Goal: Task Accomplishment & Management: Use online tool/utility

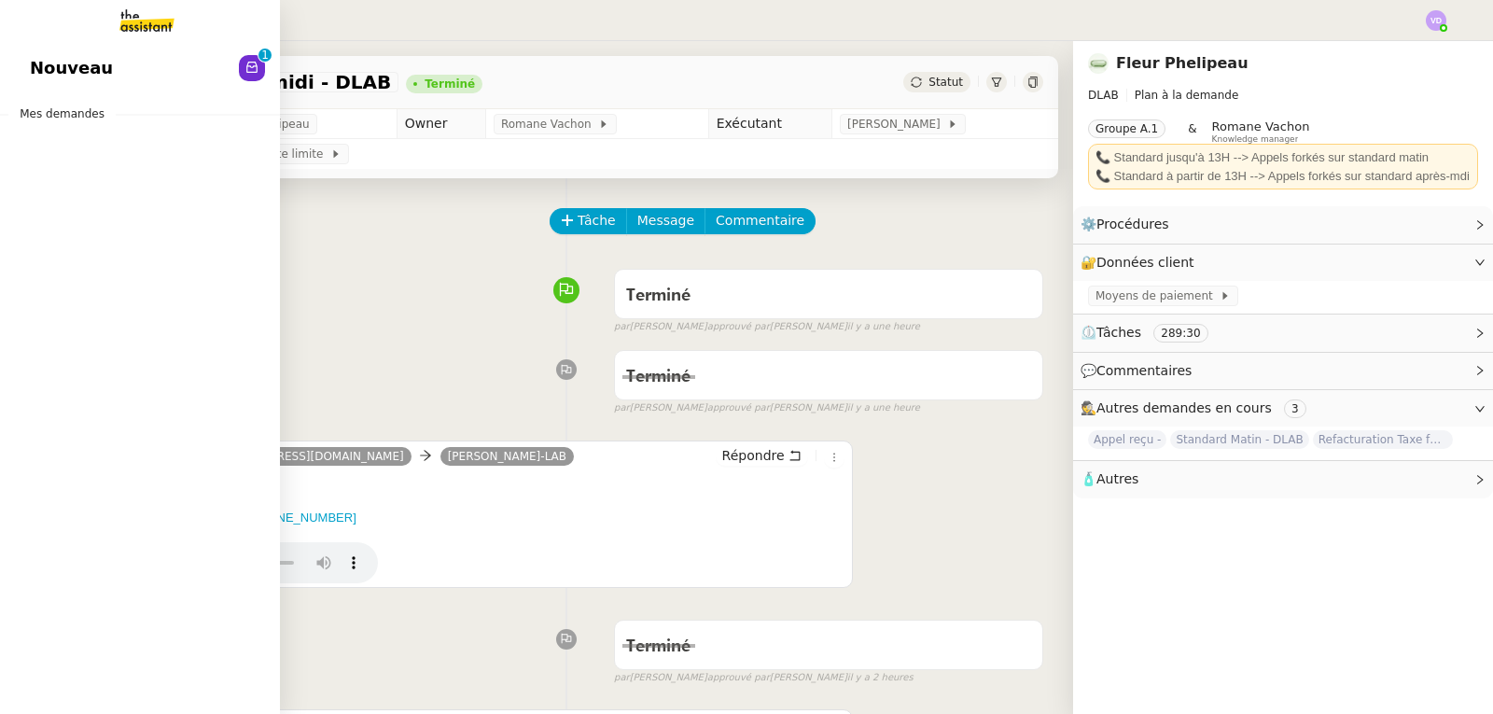
click at [50, 82] on link "Nouveau 0 1 2 3 4 5 6 7 8 9" at bounding box center [140, 68] width 280 height 43
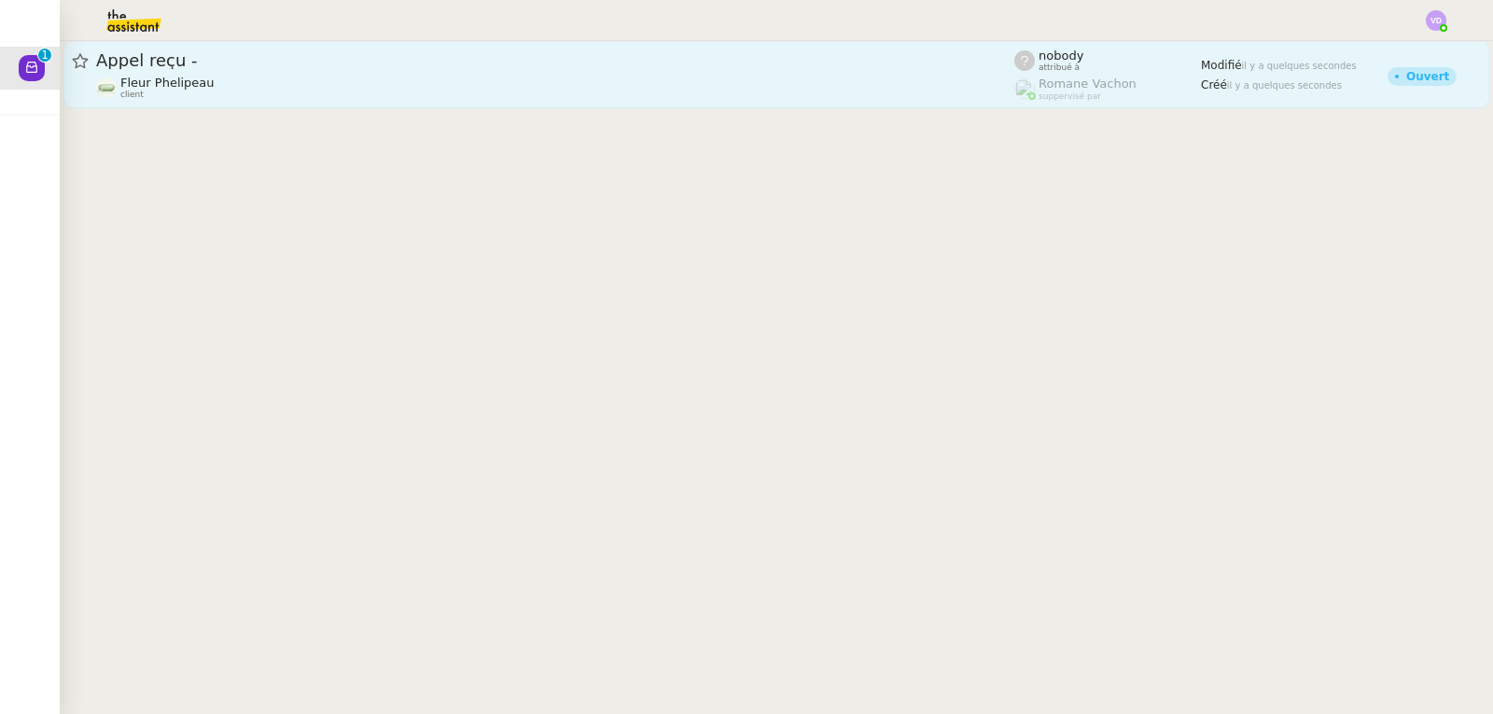
click at [344, 67] on span "Appel reçu -" at bounding box center [555, 60] width 918 height 17
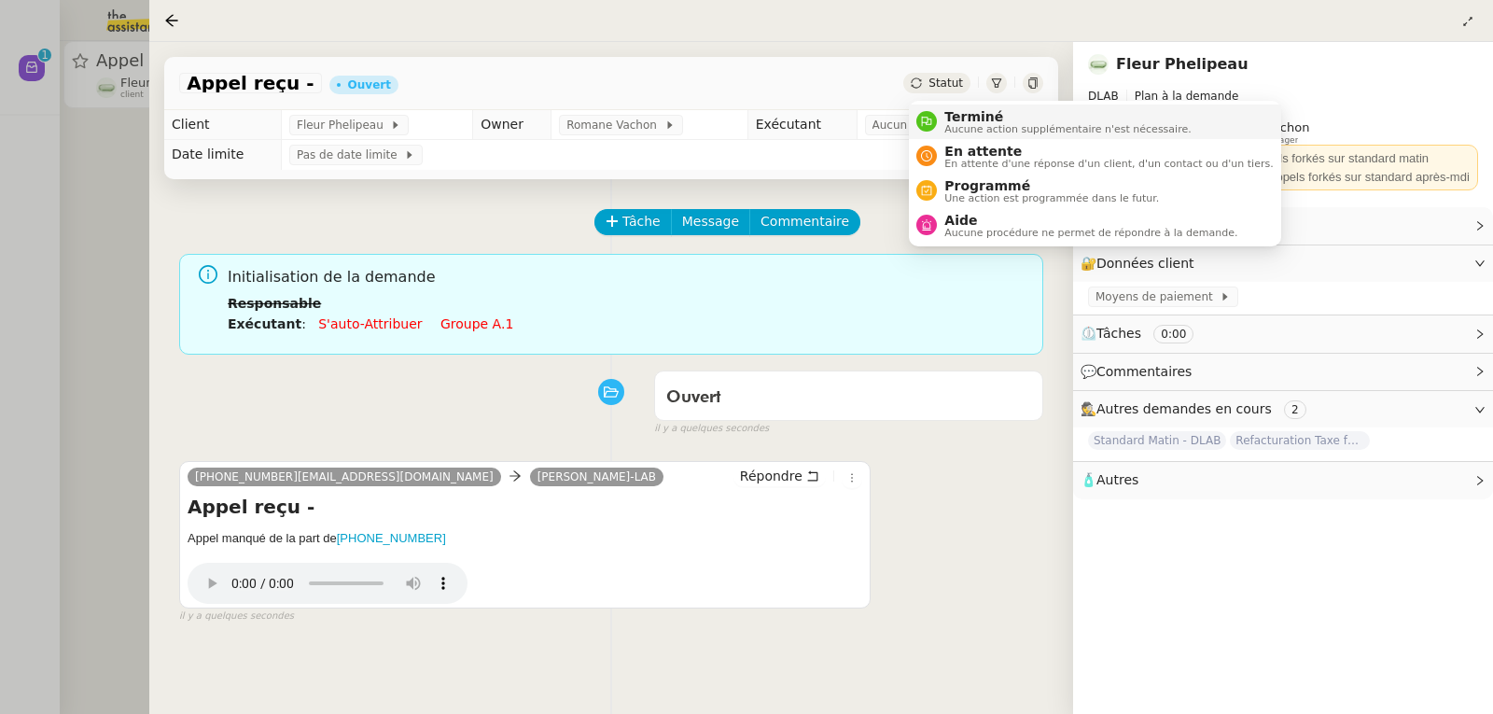
click at [958, 117] on span "Terminé" at bounding box center [1067, 116] width 246 height 15
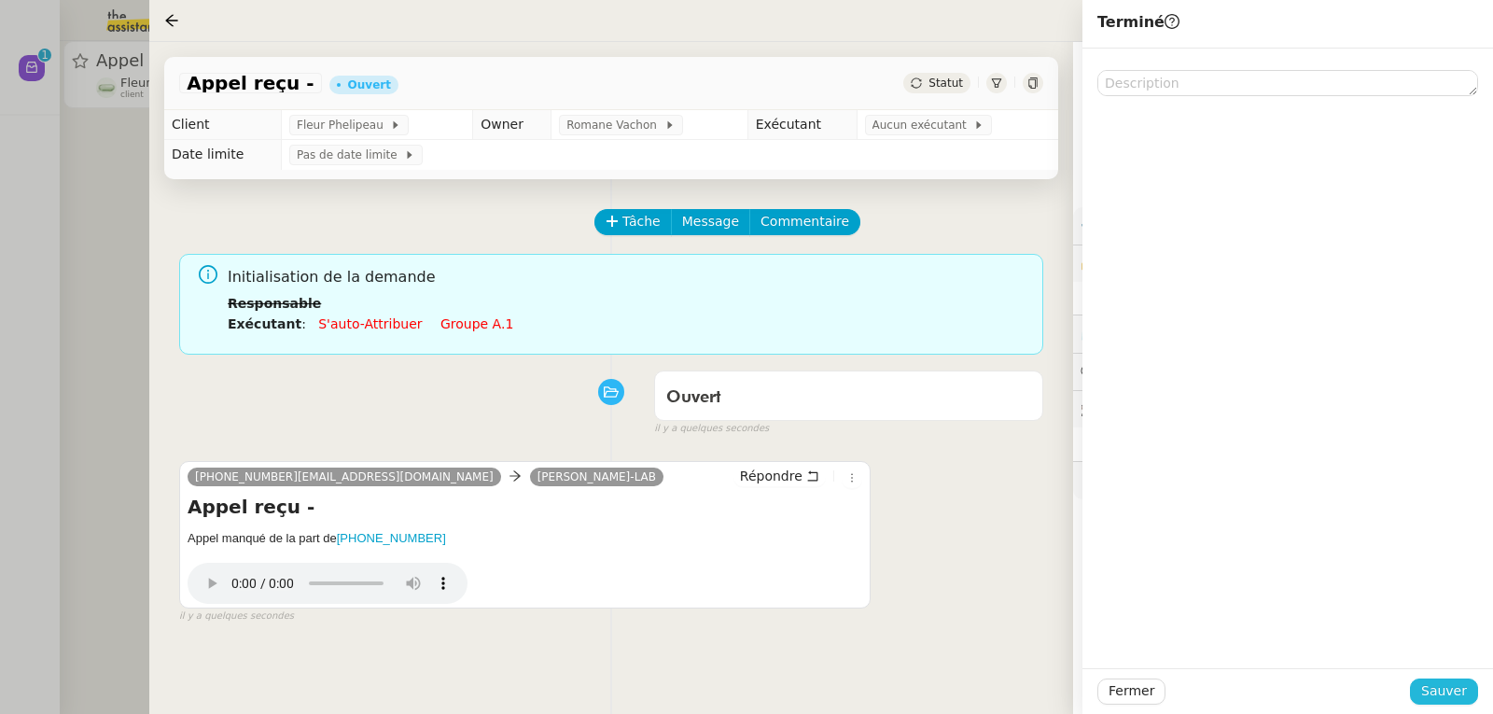
click at [1461, 694] on span "Sauver" at bounding box center [1444, 690] width 46 height 21
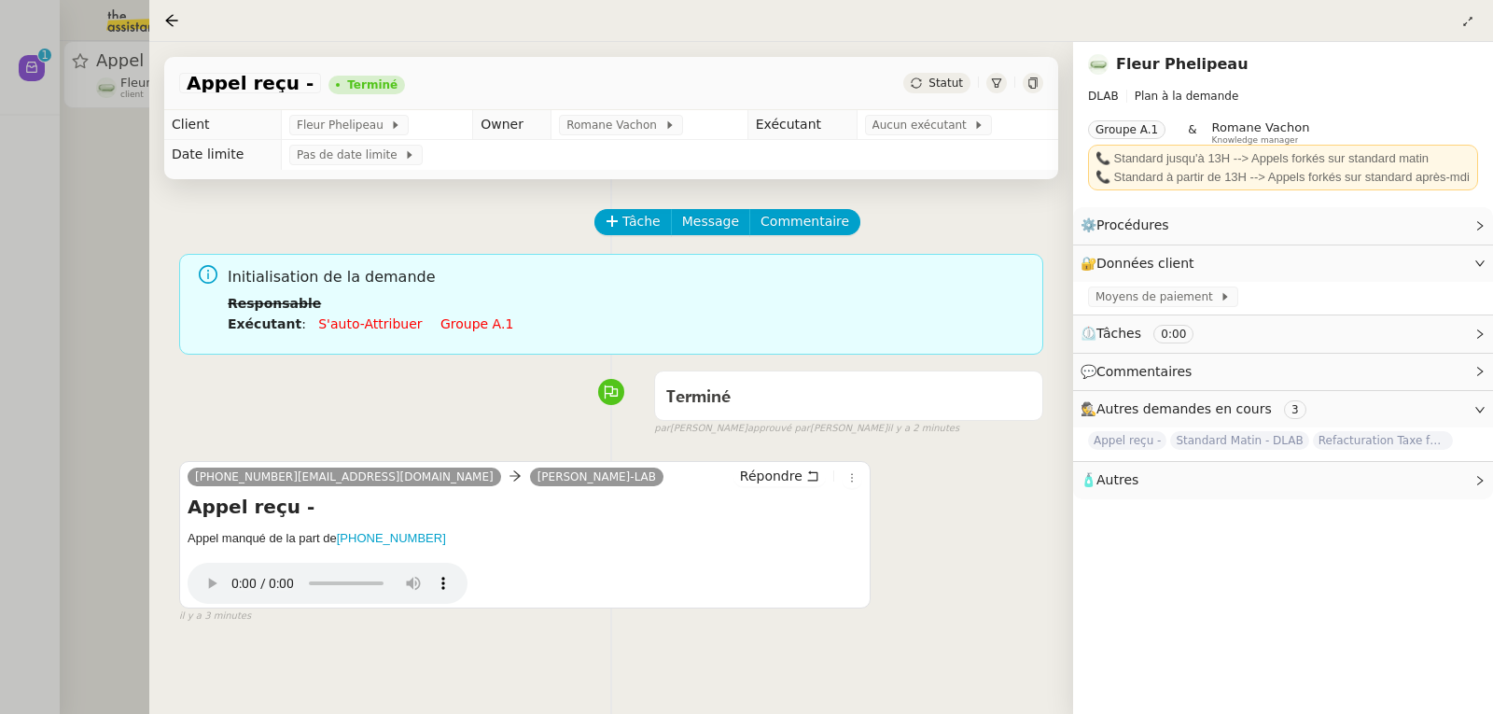
drag, startPoint x: 29, startPoint y: 221, endPoint x: 43, endPoint y: 216, distance: 15.1
click at [29, 221] on div at bounding box center [746, 357] width 1493 height 714
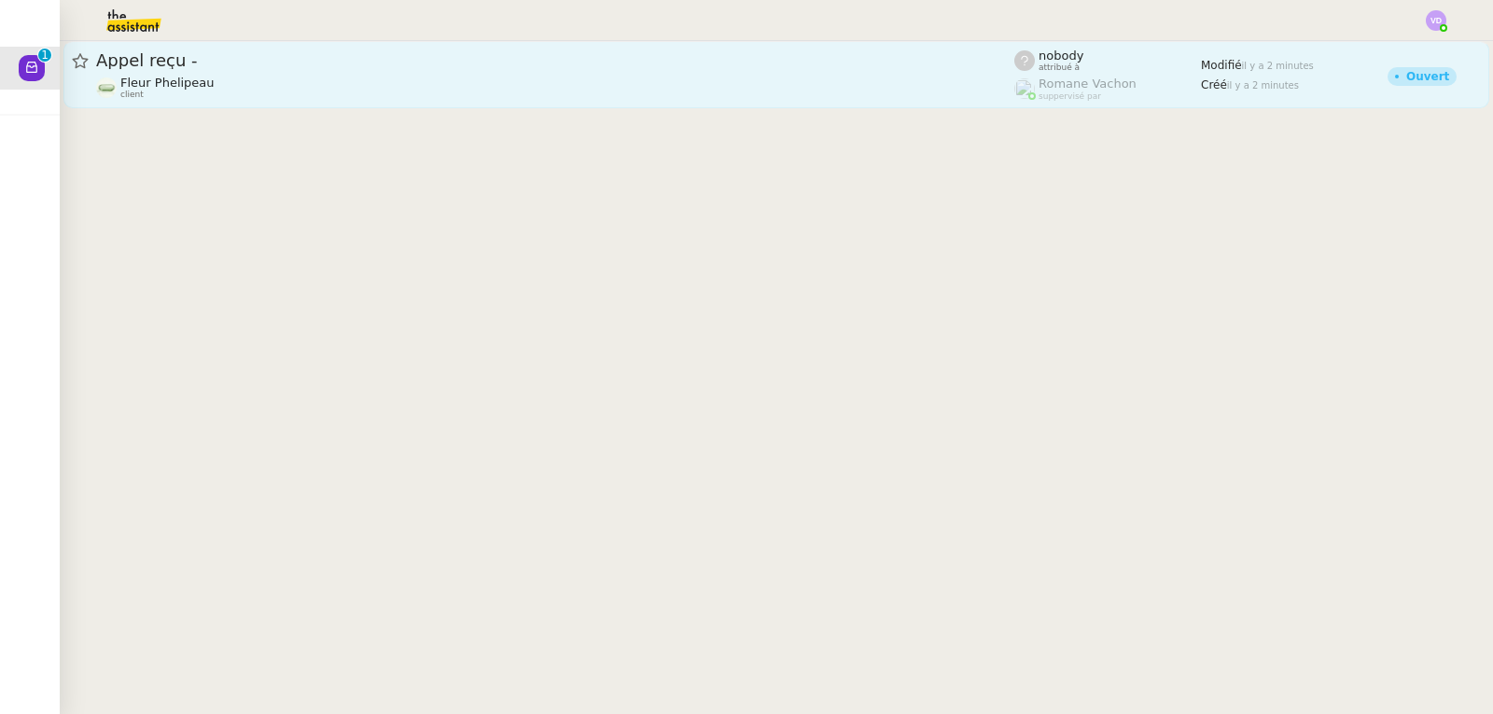
click at [221, 63] on span "Appel reçu -" at bounding box center [555, 60] width 918 height 17
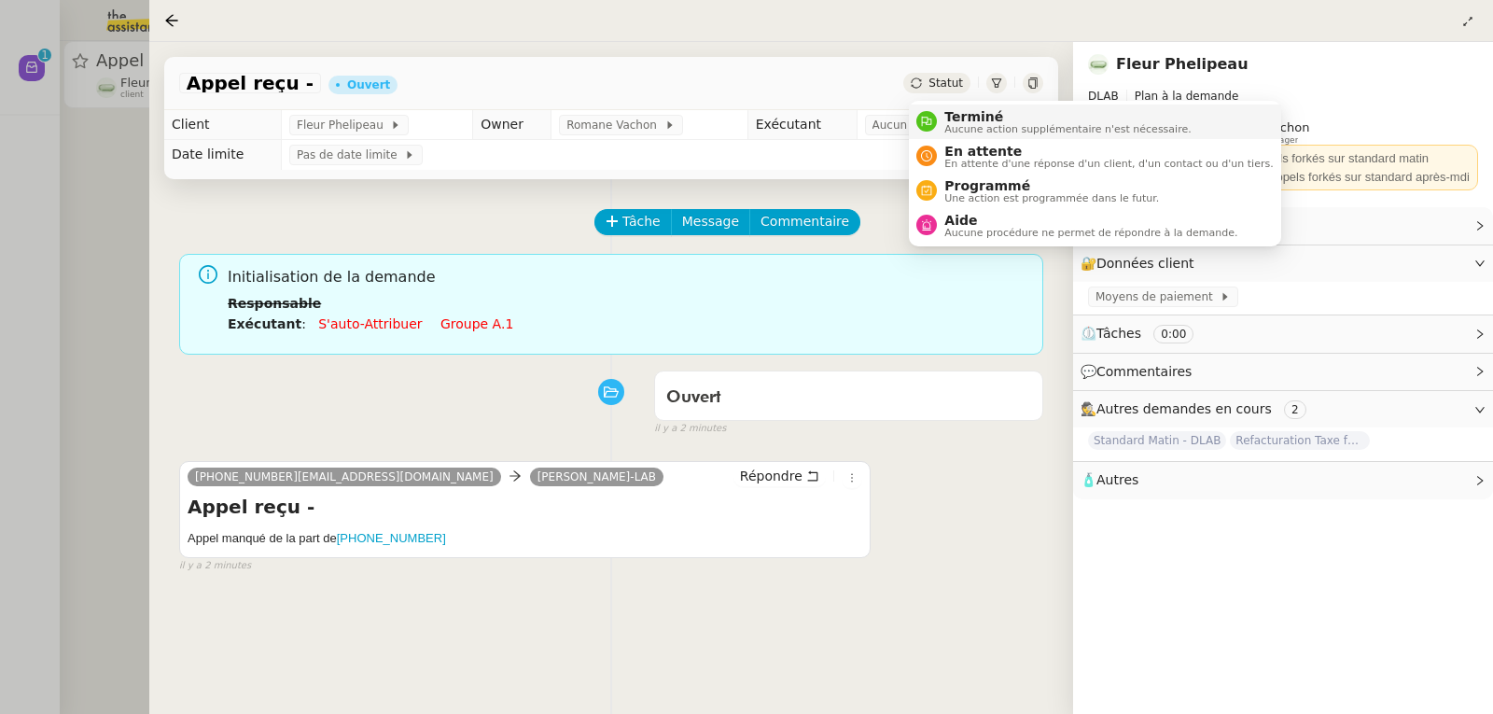
click at [962, 108] on li "Terminé Aucune action supplémentaire n'est nécessaire." at bounding box center [1094, 121] width 371 height 35
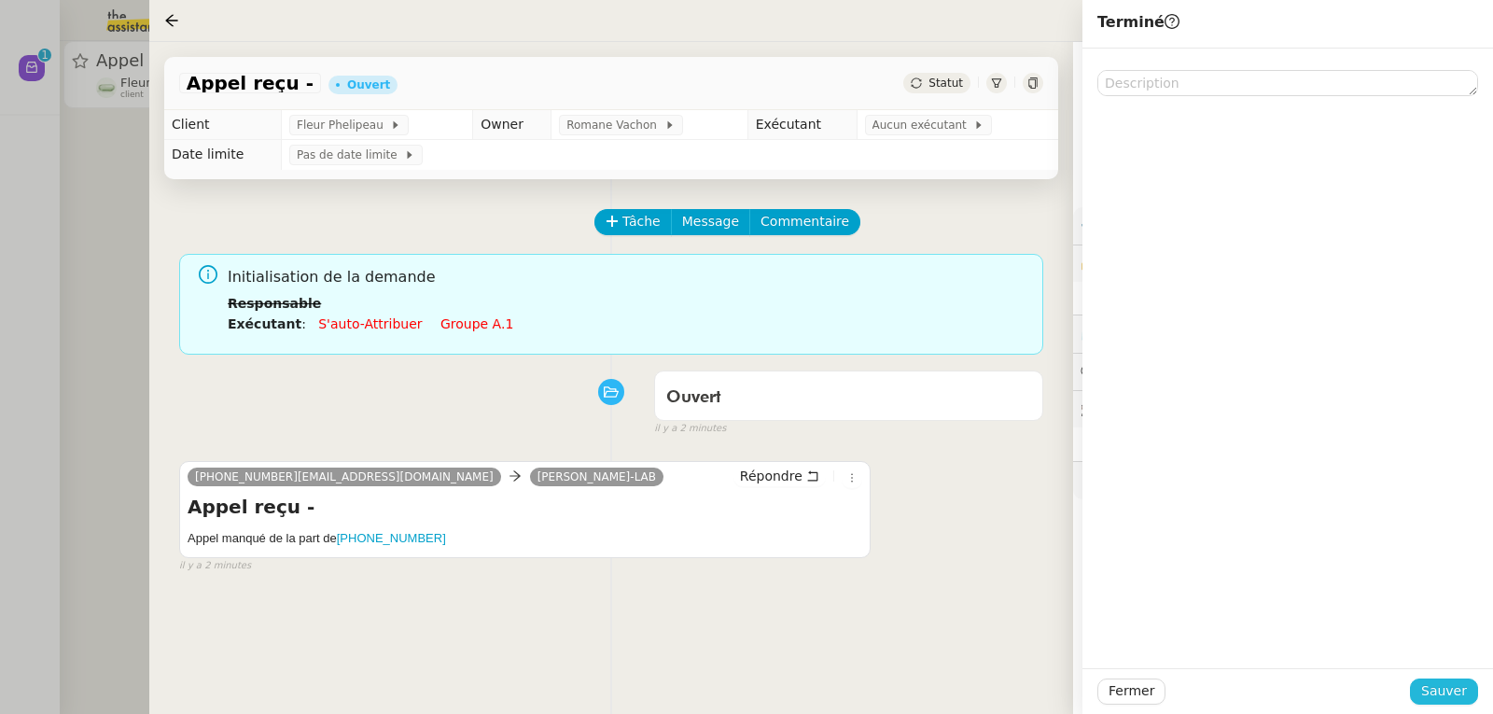
click at [1457, 692] on span "Sauver" at bounding box center [1444, 690] width 46 height 21
